Goal: Information Seeking & Learning: Check status

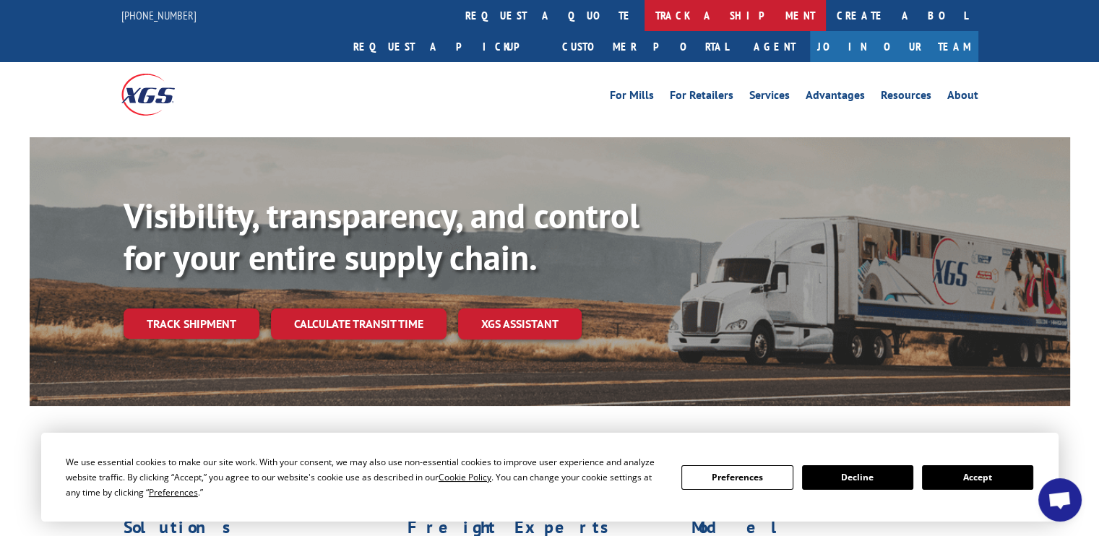
click at [645, 20] on link "track a shipment" at bounding box center [735, 15] width 181 height 31
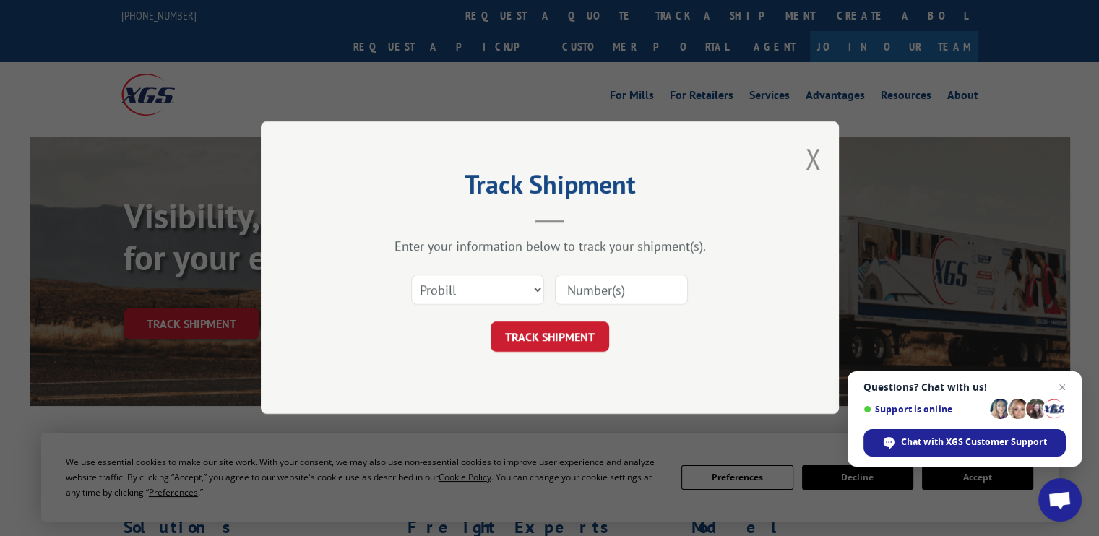
click at [590, 286] on input at bounding box center [621, 290] width 133 height 30
click at [1061, 386] on span "Close chat" at bounding box center [1063, 388] width 18 height 18
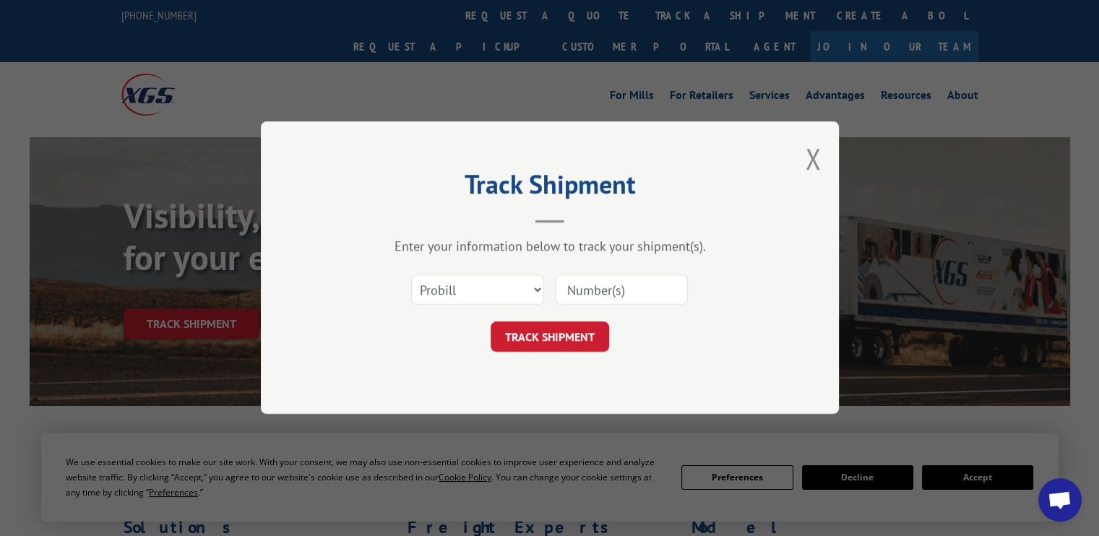
click at [628, 295] on input at bounding box center [621, 290] width 133 height 30
type input "17401857"
click at [561, 346] on button "TRACK SHIPMENT" at bounding box center [550, 337] width 119 height 30
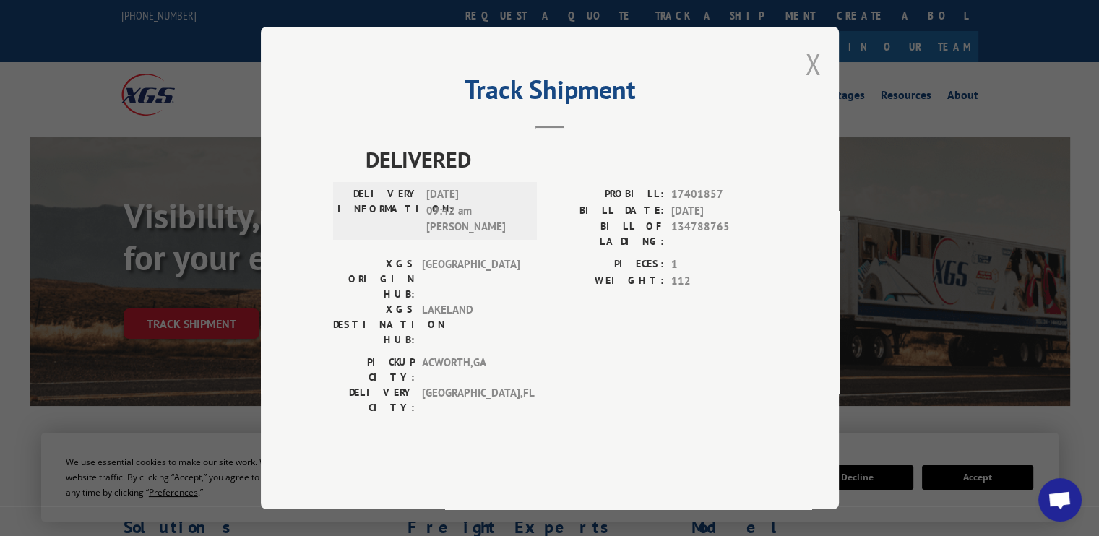
click at [811, 83] on button "Close modal" at bounding box center [813, 64] width 16 height 38
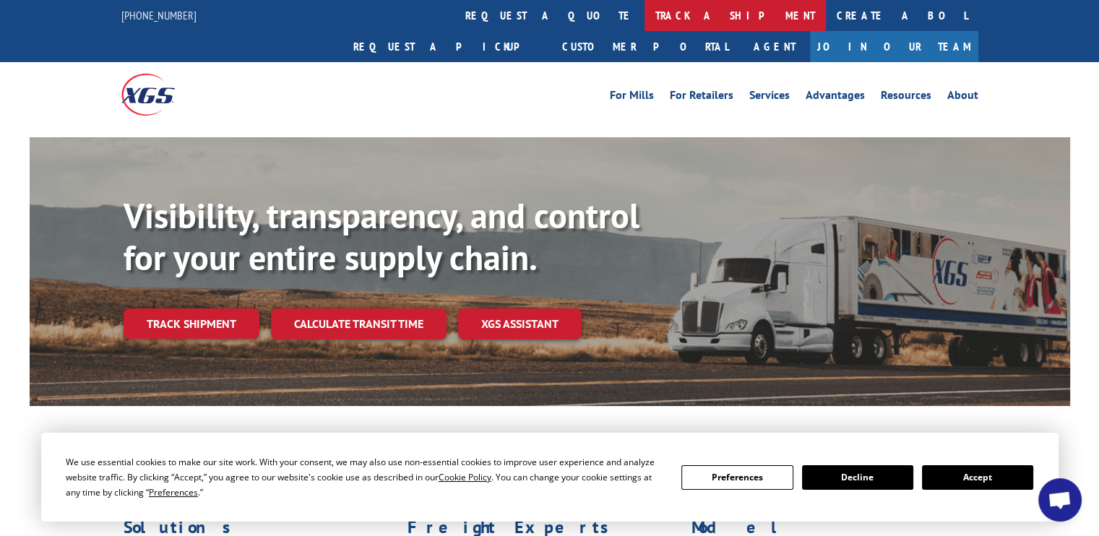
click at [645, 11] on link "track a shipment" at bounding box center [735, 15] width 181 height 31
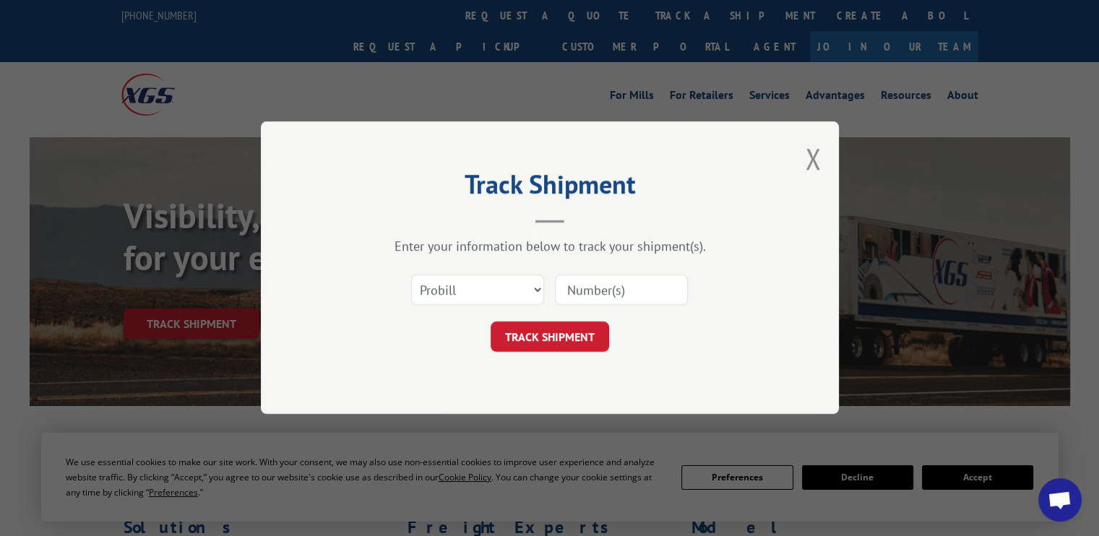
click at [598, 287] on input at bounding box center [621, 290] width 133 height 30
type input "17595056"
click at [569, 348] on button "TRACK SHIPMENT" at bounding box center [550, 337] width 119 height 30
